Goal: Navigation & Orientation: Find specific page/section

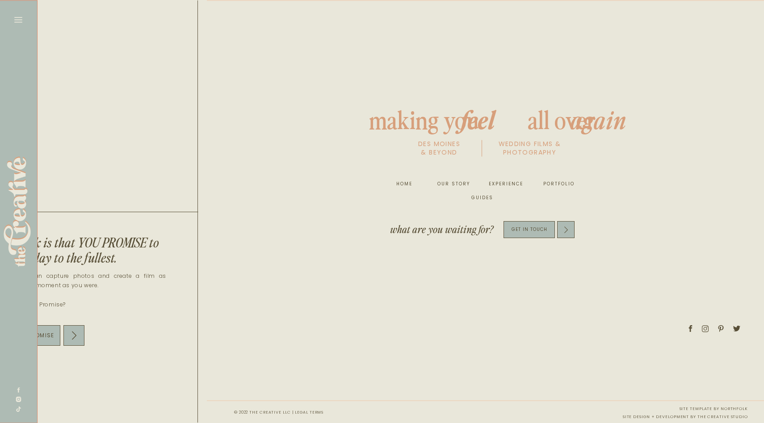
scroll to position [0, 4766]
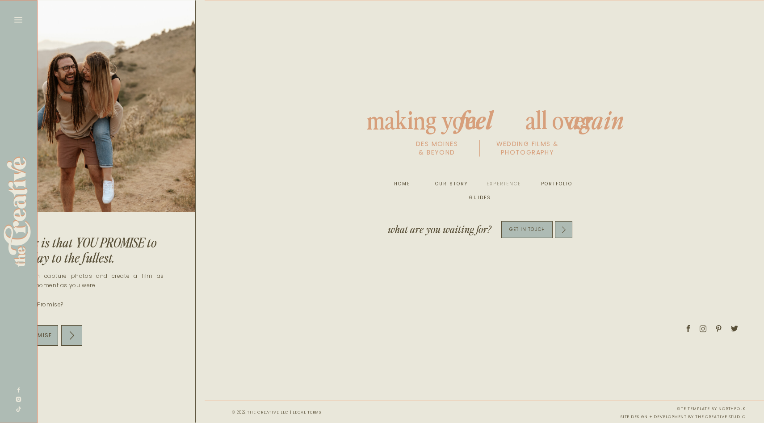
click at [496, 183] on nav "experience" at bounding box center [503, 184] width 34 height 9
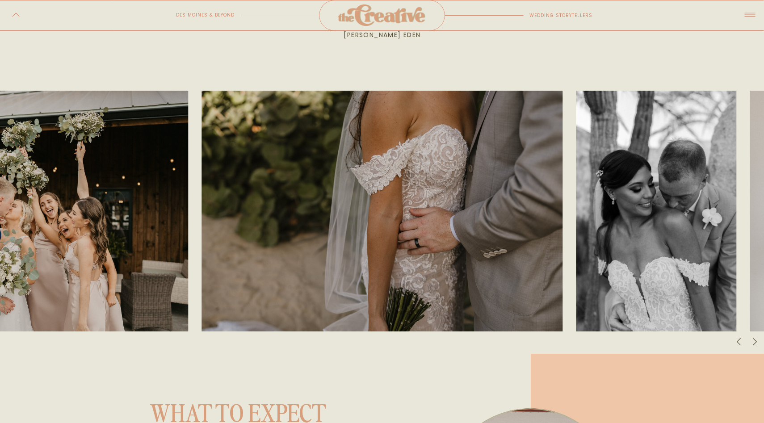
scroll to position [2354, 0]
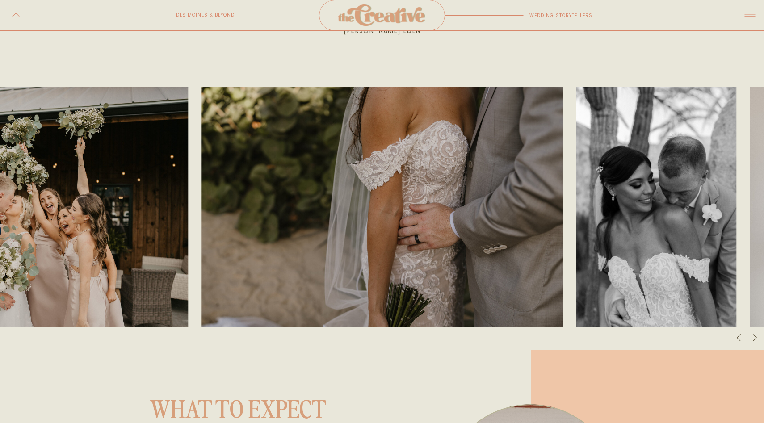
click at [756, 335] on icon at bounding box center [754, 338] width 8 height 10
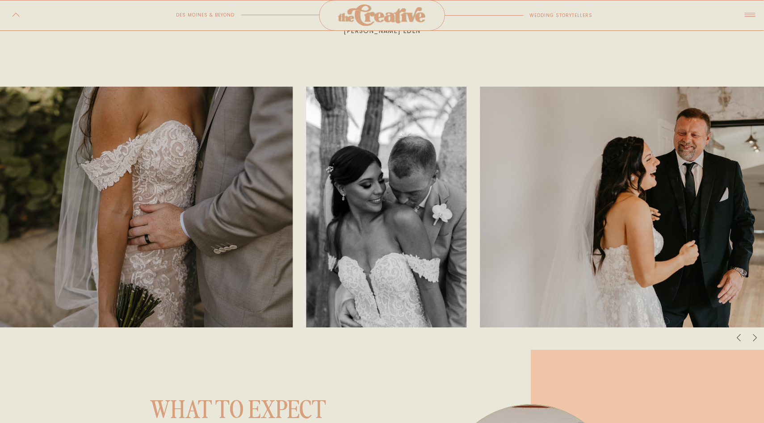
click at [756, 335] on icon at bounding box center [754, 338] width 8 height 10
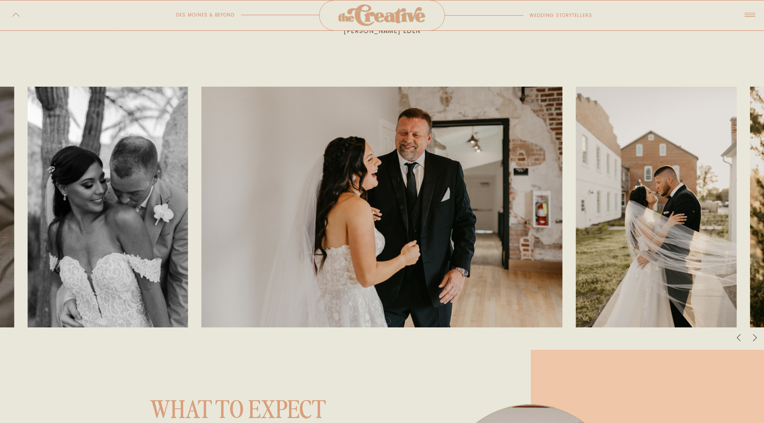
click at [756, 335] on icon at bounding box center [754, 338] width 8 height 10
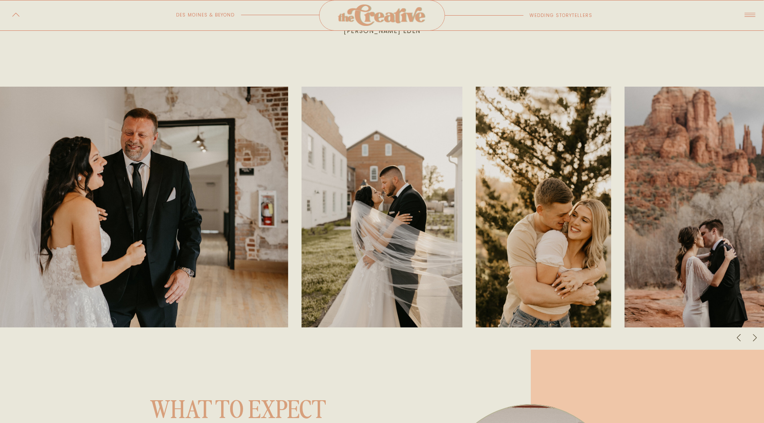
click at [756, 335] on icon at bounding box center [754, 338] width 8 height 10
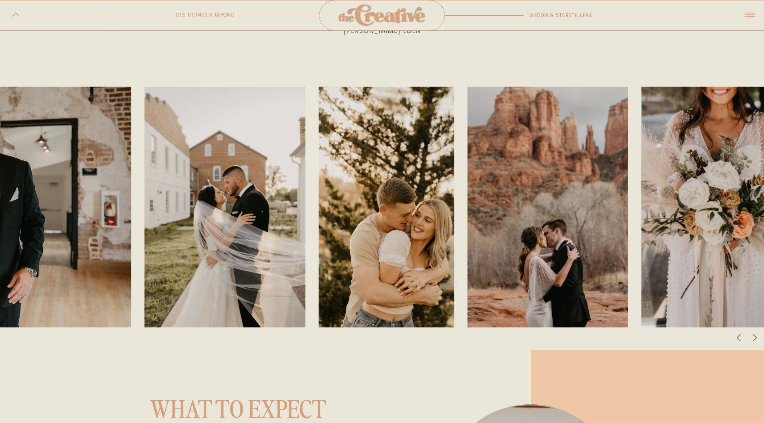
click at [756, 335] on icon at bounding box center [754, 338] width 8 height 10
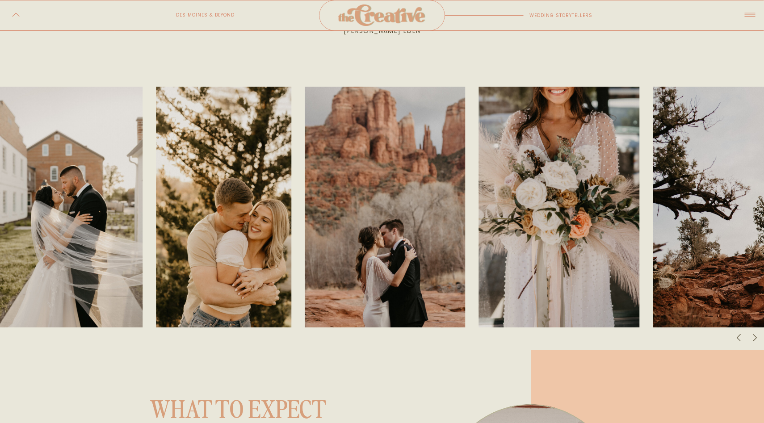
click at [756, 335] on icon at bounding box center [754, 338] width 8 height 10
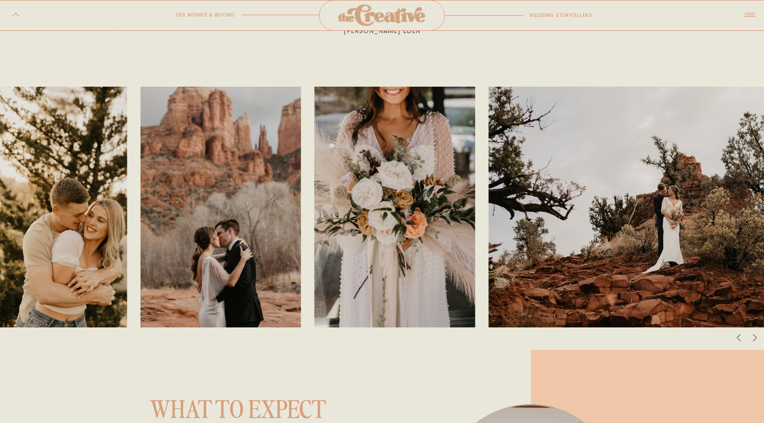
click at [756, 335] on icon at bounding box center [754, 338] width 8 height 10
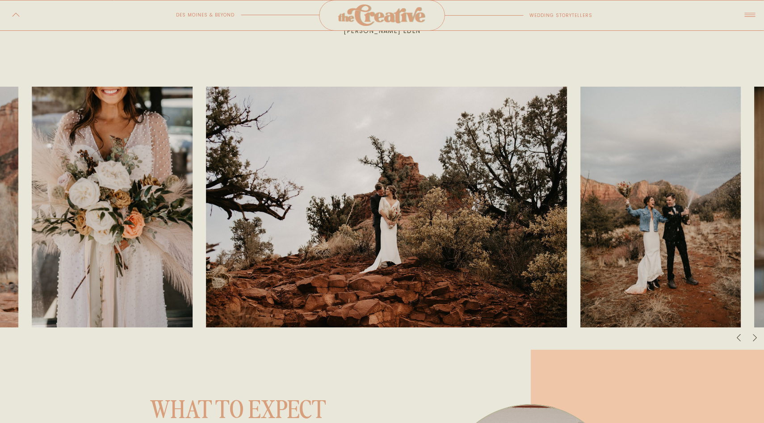
click at [756, 335] on icon at bounding box center [754, 338] width 8 height 10
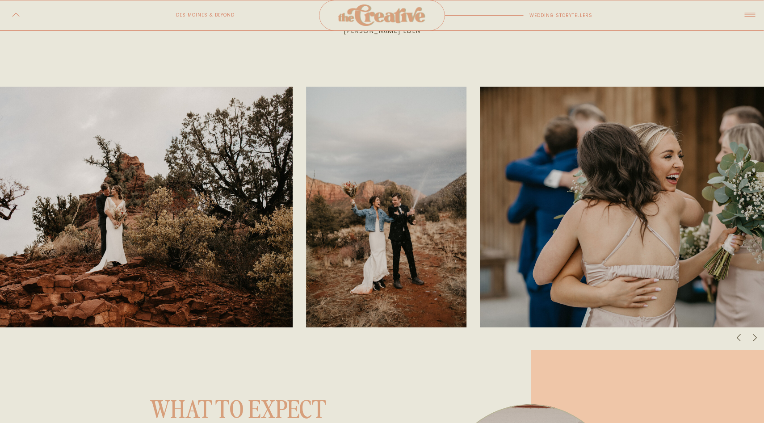
click at [756, 335] on icon at bounding box center [754, 338] width 8 height 10
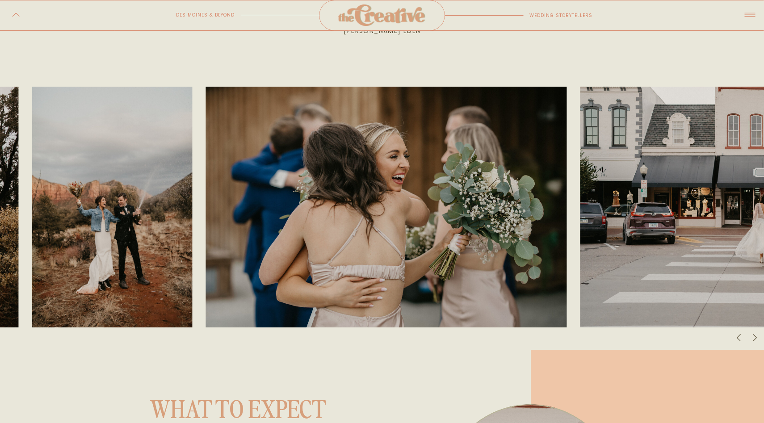
click at [756, 335] on icon at bounding box center [754, 338] width 8 height 10
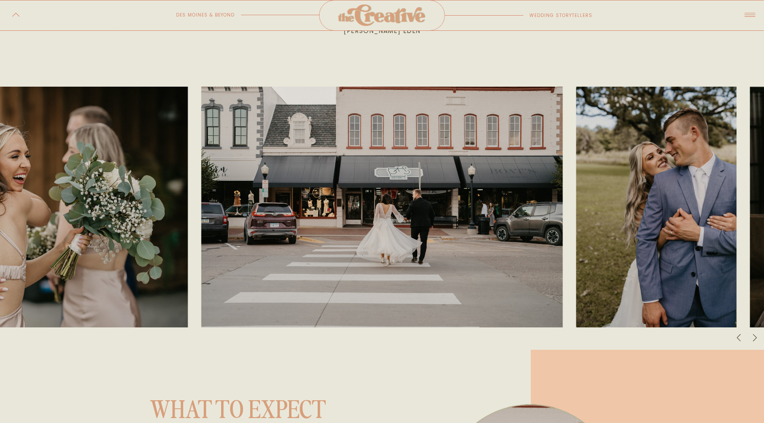
click at [756, 335] on icon at bounding box center [754, 338] width 8 height 10
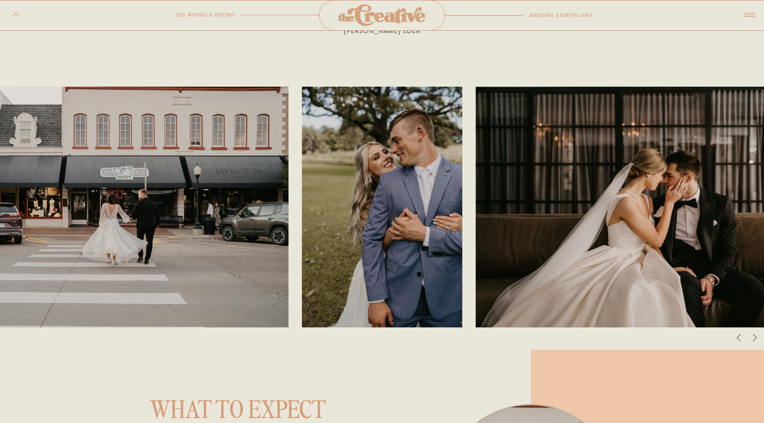
click at [756, 335] on icon at bounding box center [754, 338] width 8 height 10
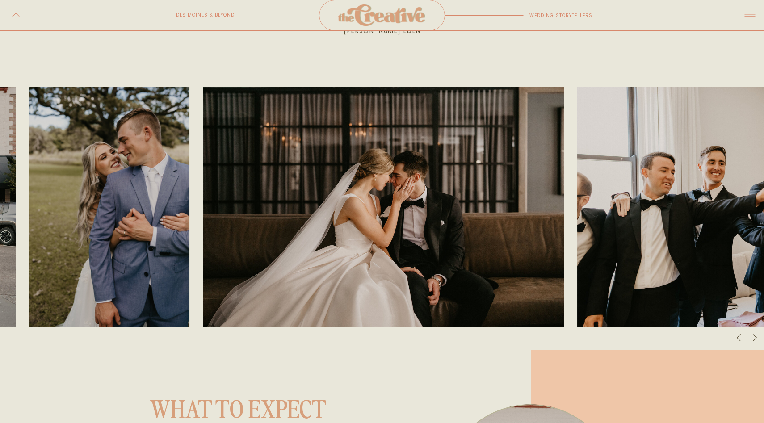
click at [756, 335] on icon at bounding box center [754, 338] width 8 height 10
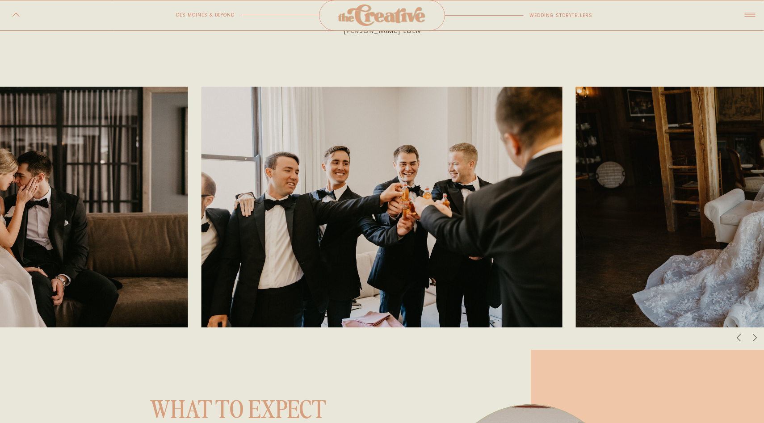
click at [756, 335] on icon at bounding box center [754, 338] width 8 height 10
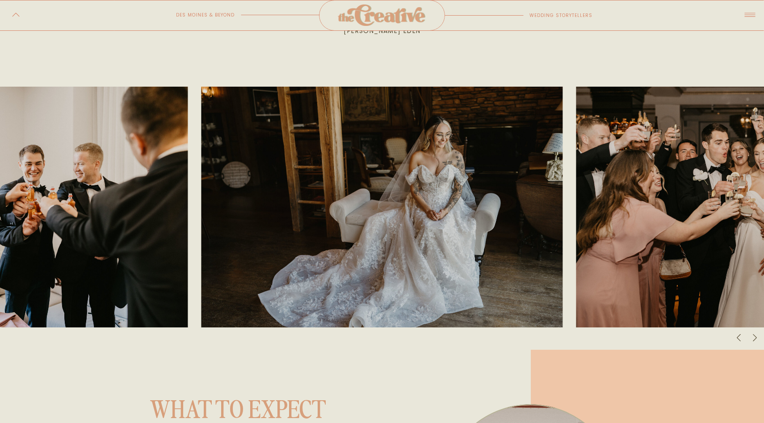
click at [756, 335] on icon at bounding box center [754, 338] width 8 height 10
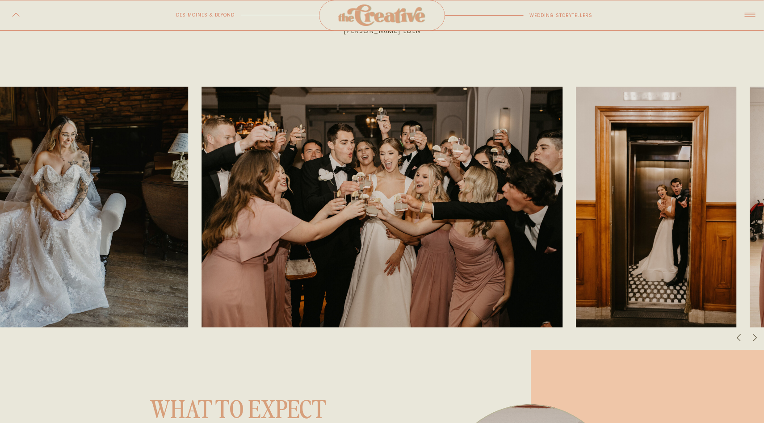
click at [756, 335] on icon at bounding box center [754, 338] width 8 height 10
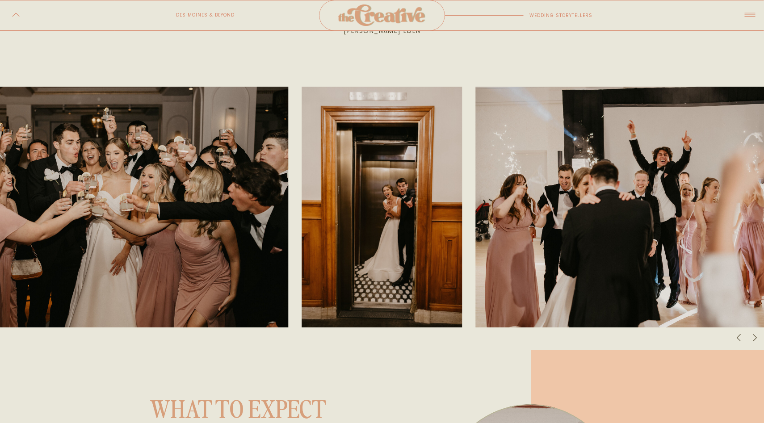
click at [756, 335] on icon at bounding box center [754, 338] width 8 height 10
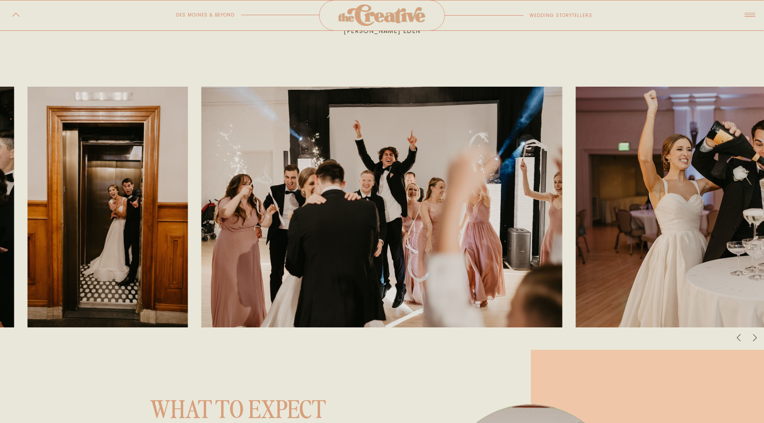
click at [756, 335] on icon at bounding box center [754, 338] width 8 height 10
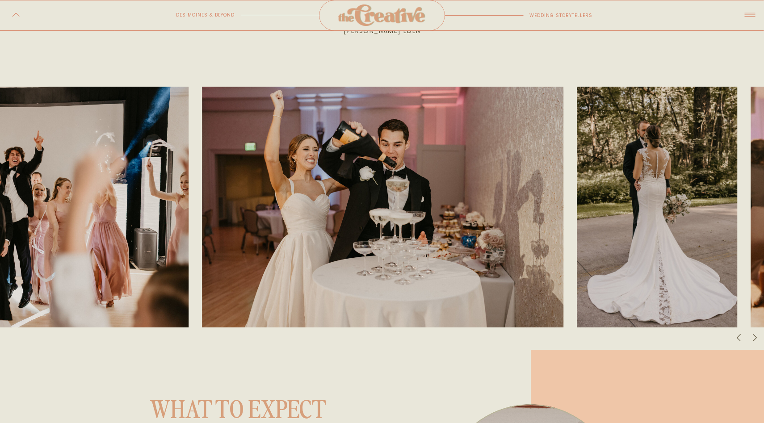
click at [756, 335] on icon at bounding box center [754, 338] width 8 height 10
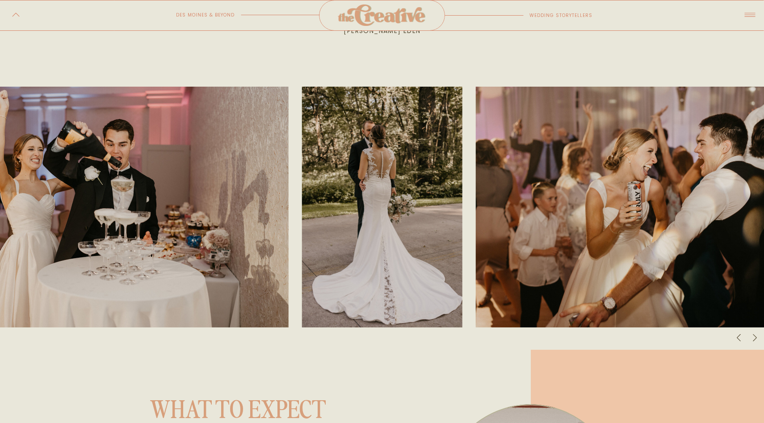
click at [756, 335] on icon at bounding box center [754, 338] width 8 height 10
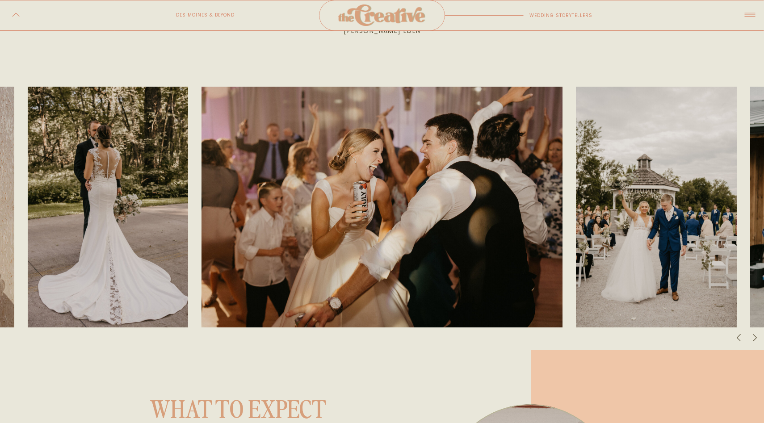
click at [757, 335] on icon at bounding box center [754, 338] width 8 height 10
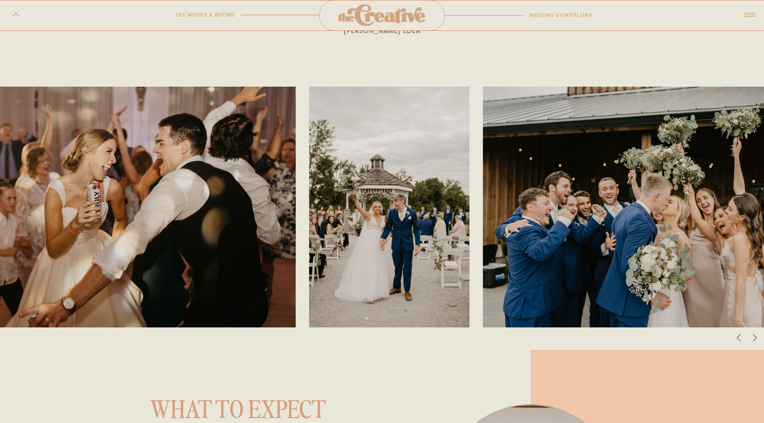
click at [757, 335] on icon at bounding box center [754, 338] width 8 height 10
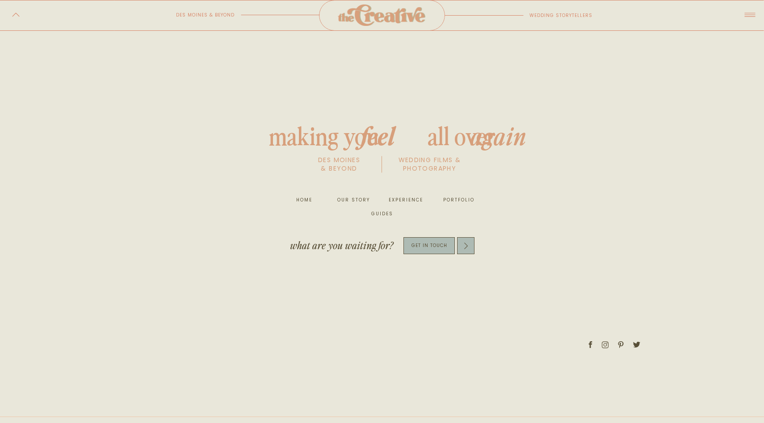
scroll to position [3825, 0]
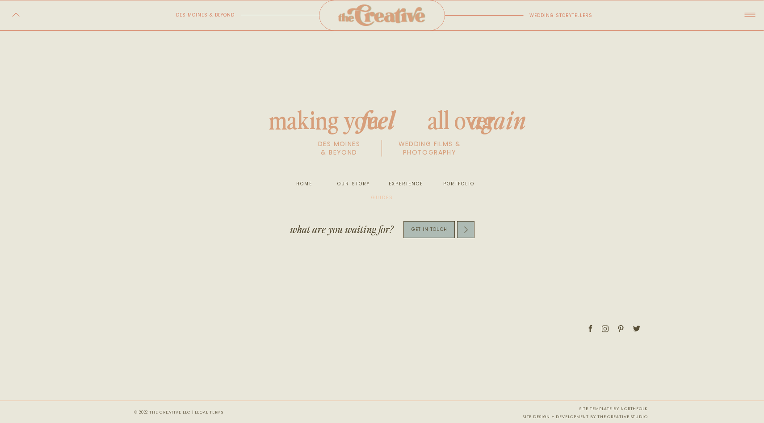
click at [392, 196] on nav "guides" at bounding box center [382, 197] width 29 height 9
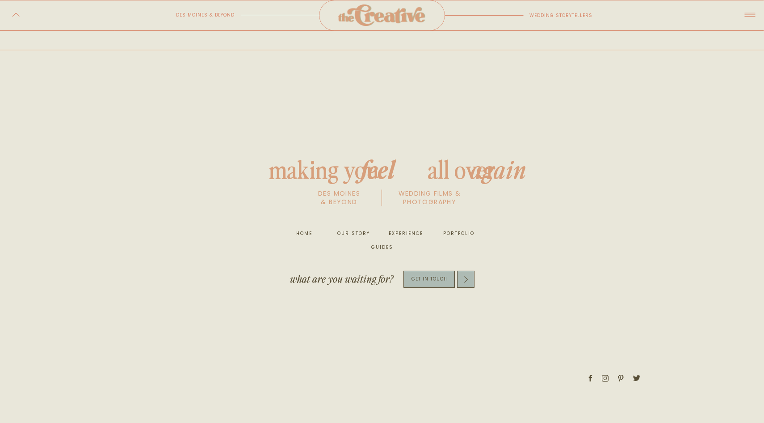
scroll to position [807, 0]
click at [462, 278] on icon at bounding box center [466, 279] width 8 height 8
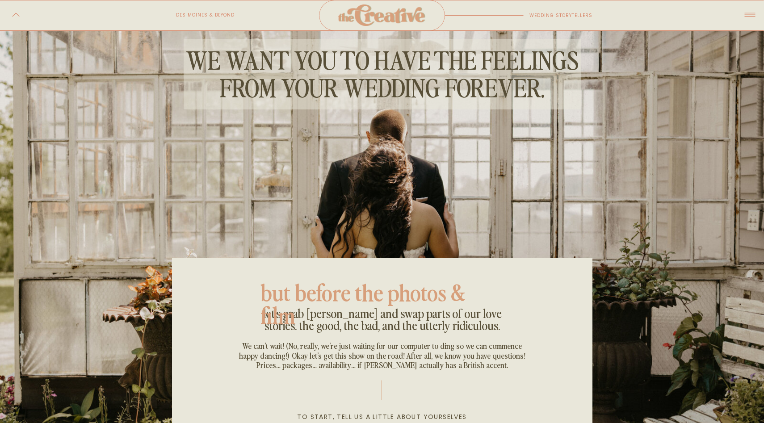
click at [744, 16] on icon at bounding box center [750, 15] width 16 height 18
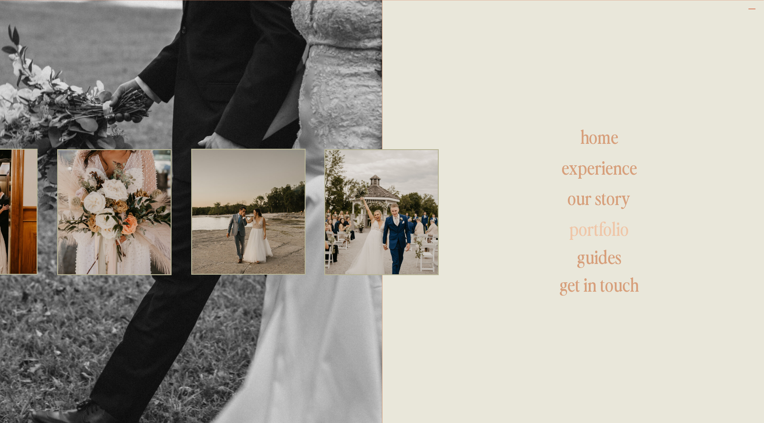
click at [603, 223] on h1 "portfolio" at bounding box center [599, 229] width 232 height 21
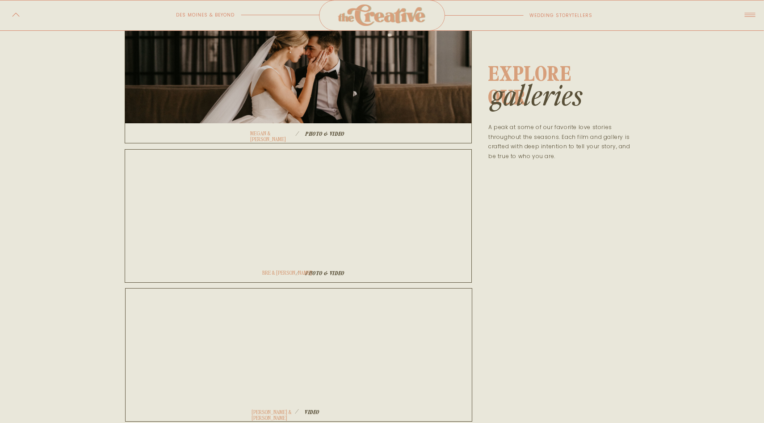
scroll to position [189, 0]
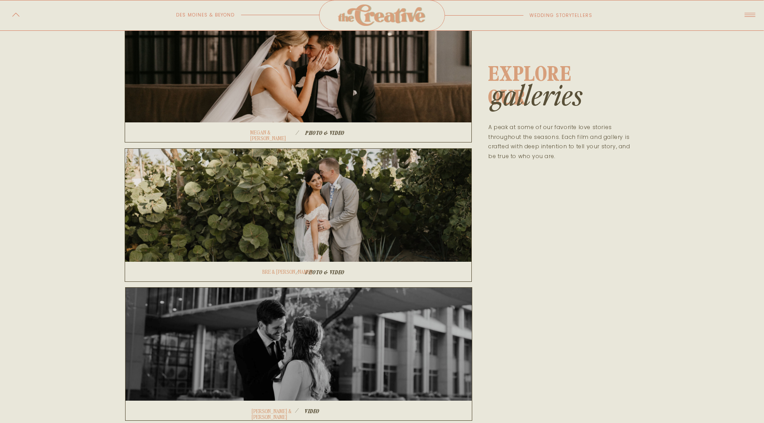
click at [326, 130] on h1 "Photo & video" at bounding box center [345, 132] width 80 height 5
